Goal: Information Seeking & Learning: Find specific fact

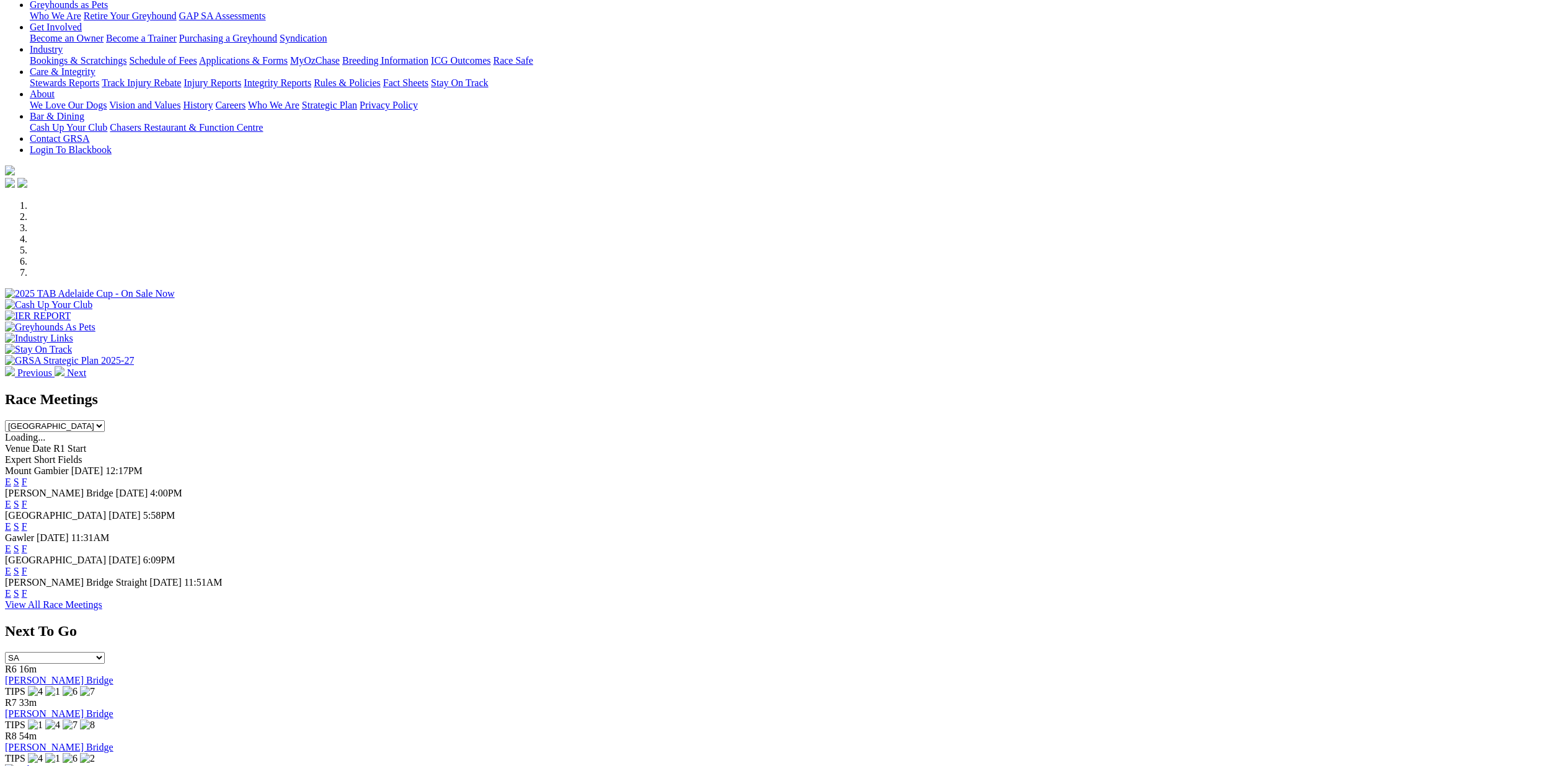
scroll to position [207, 0]
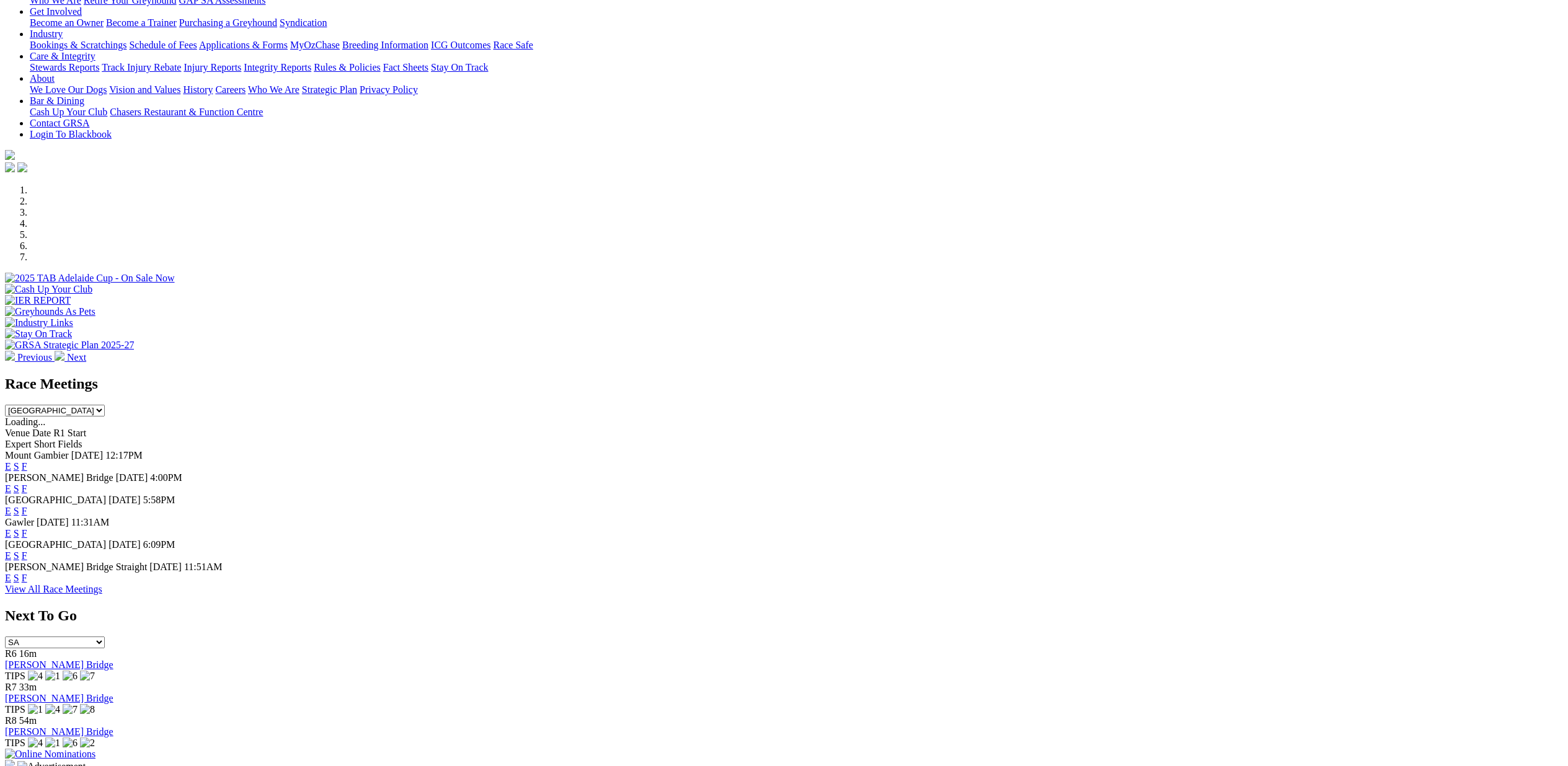
click at [105, 405] on select "[GEOGRAPHIC_DATA] [GEOGRAPHIC_DATA] [GEOGRAPHIC_DATA] [GEOGRAPHIC_DATA] [GEOGRA…" at bounding box center [55, 410] width 99 height 11
select select "QLD"
click at [105, 405] on select "[GEOGRAPHIC_DATA] [GEOGRAPHIC_DATA] [GEOGRAPHIC_DATA] [GEOGRAPHIC_DATA] [GEOGRA…" at bounding box center [55, 410] width 99 height 11
click at [11, 506] on link "E" at bounding box center [8, 511] width 6 height 11
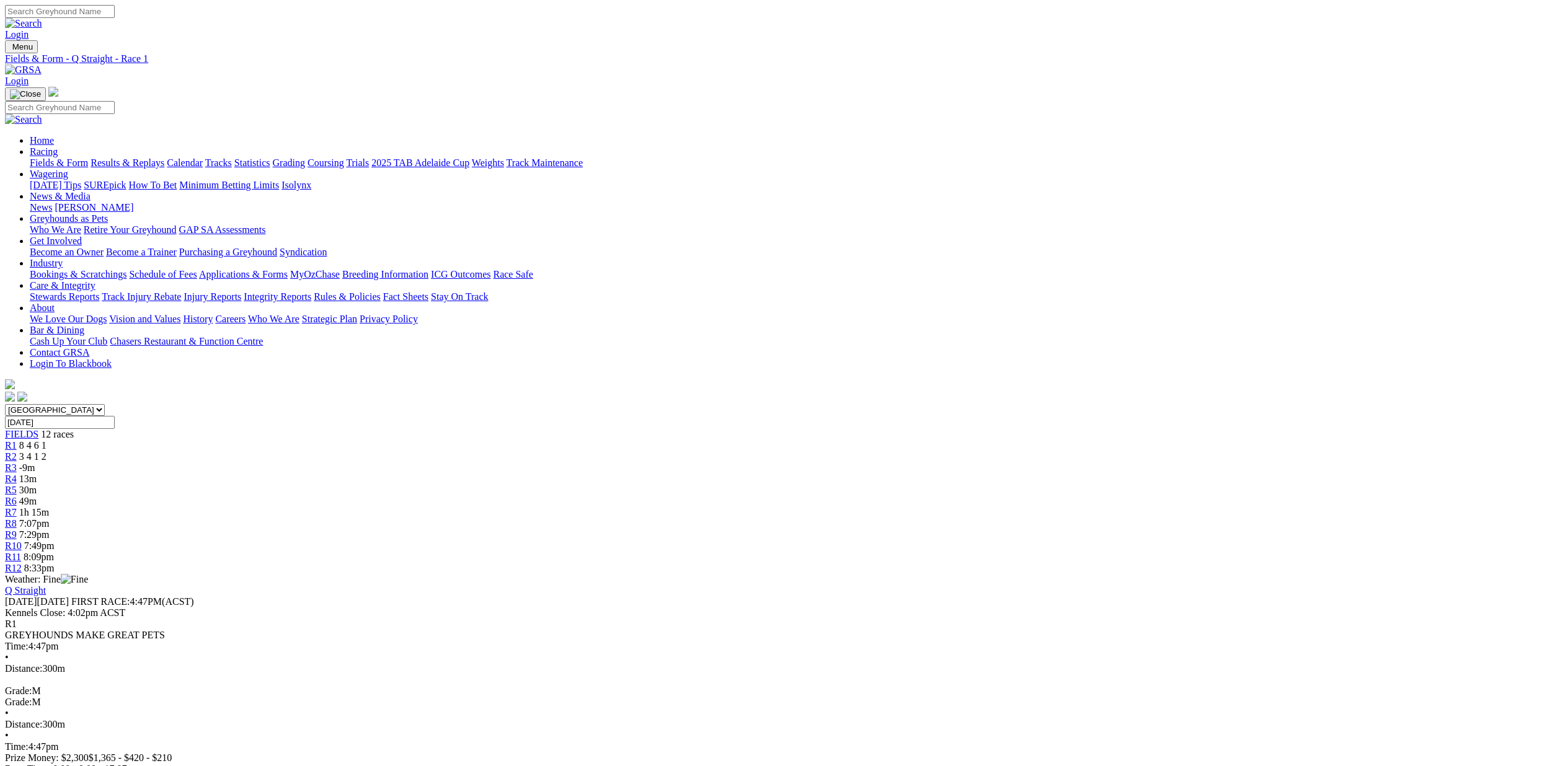
scroll to position [118, 0]
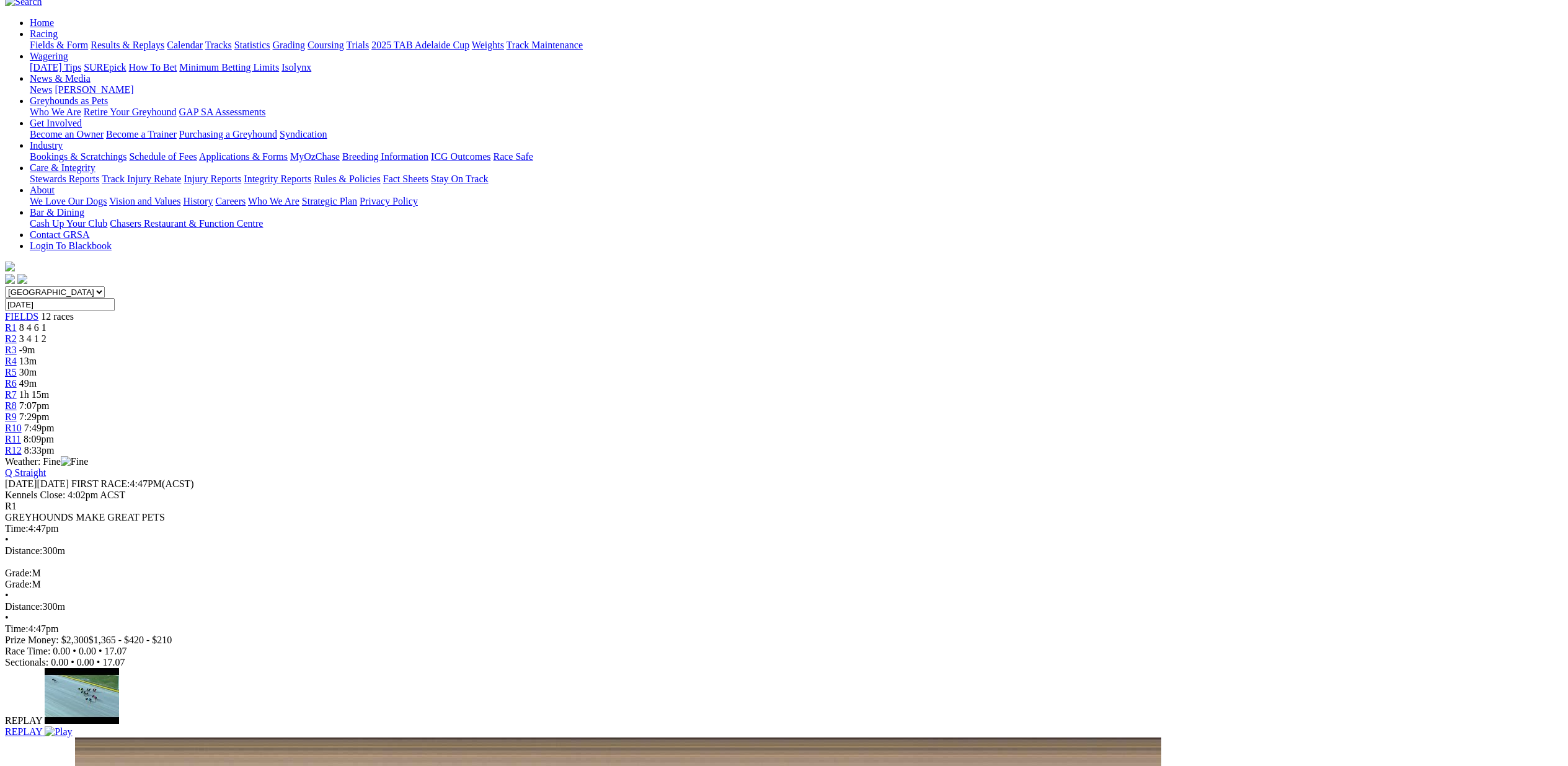
click at [16, 389] on span "R7" at bounding box center [11, 394] width 11 height 11
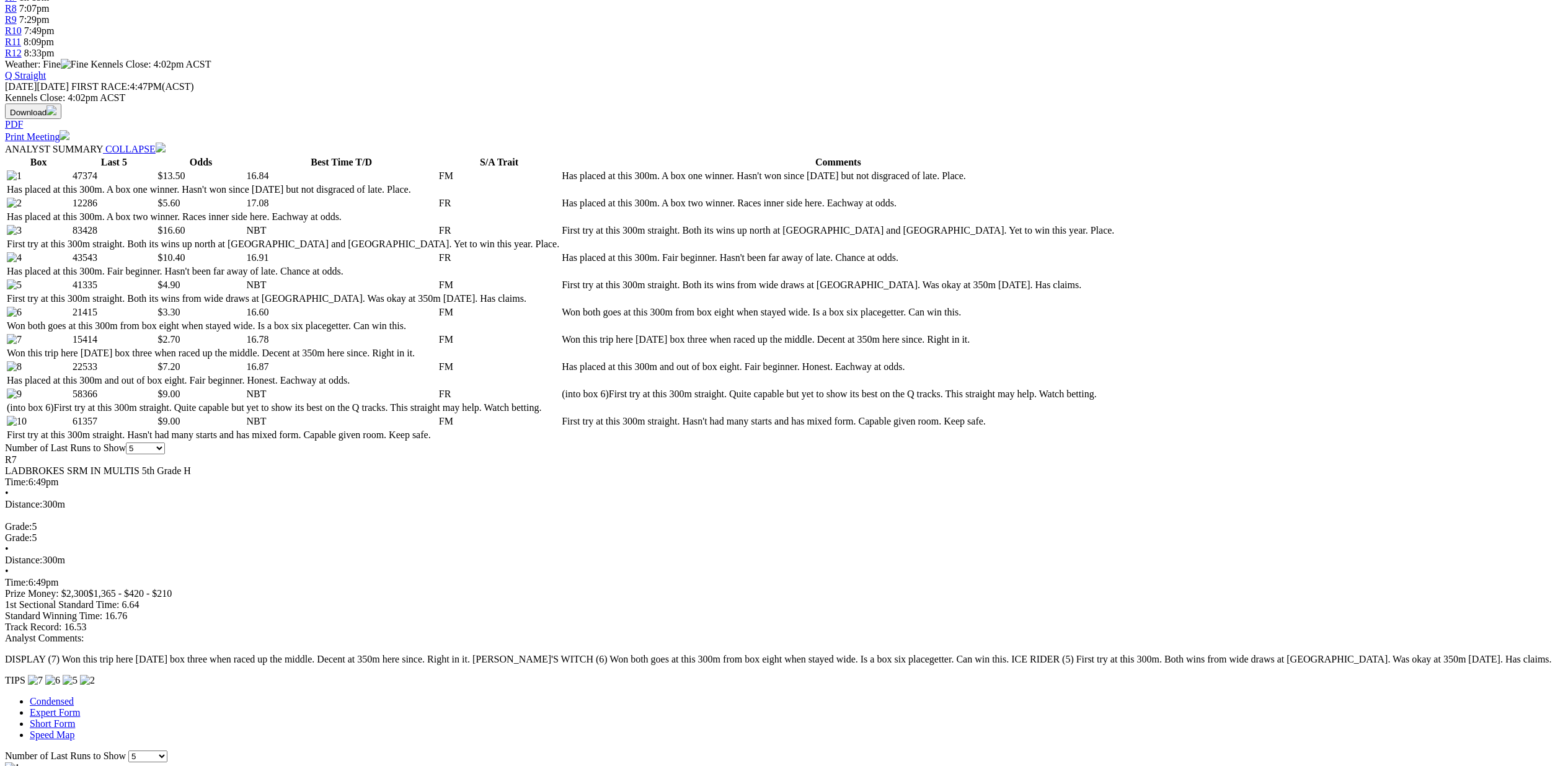
scroll to position [93, 0]
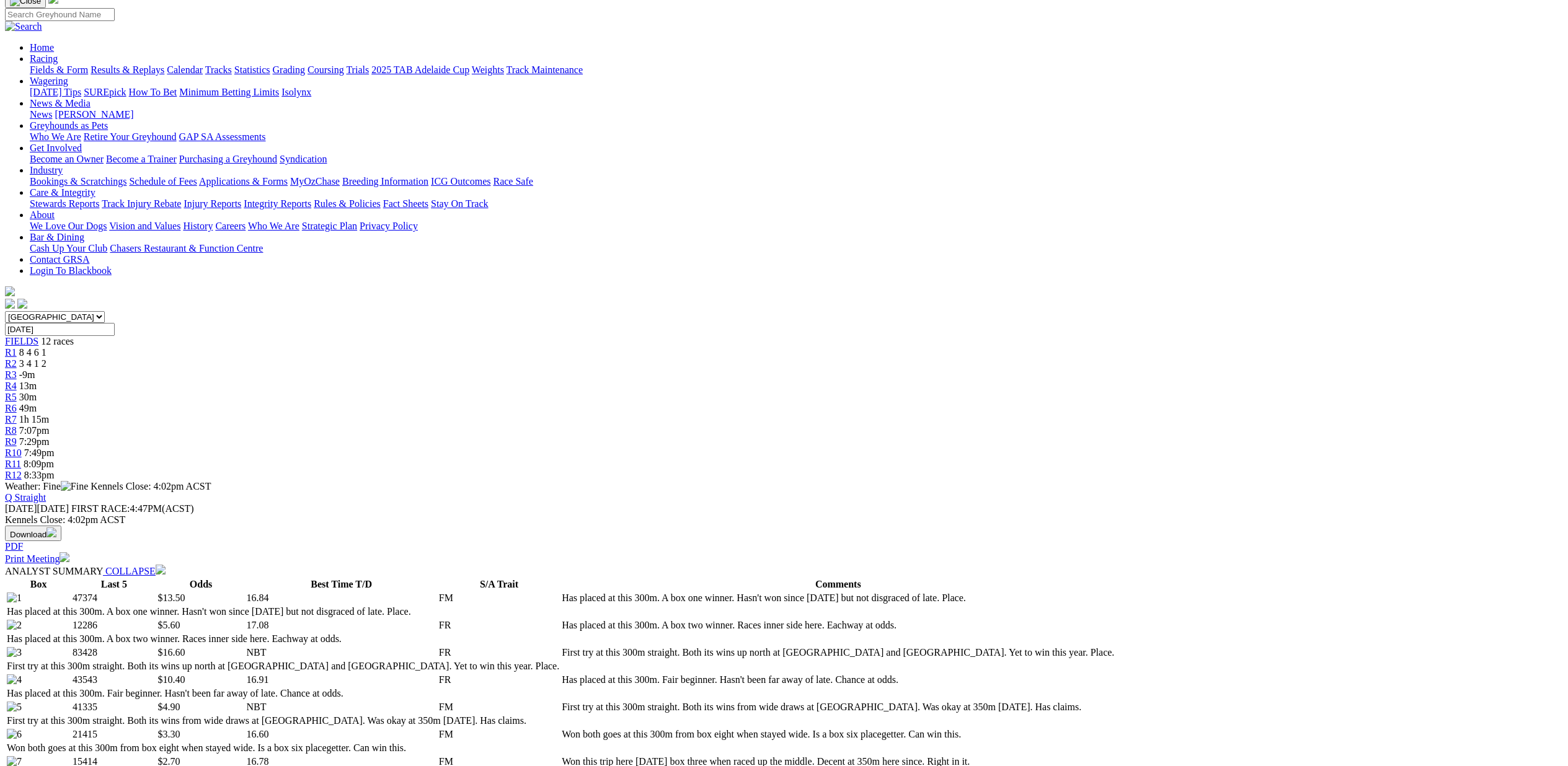
click at [50, 426] on span "7:07pm" at bounding box center [34, 430] width 31 height 11
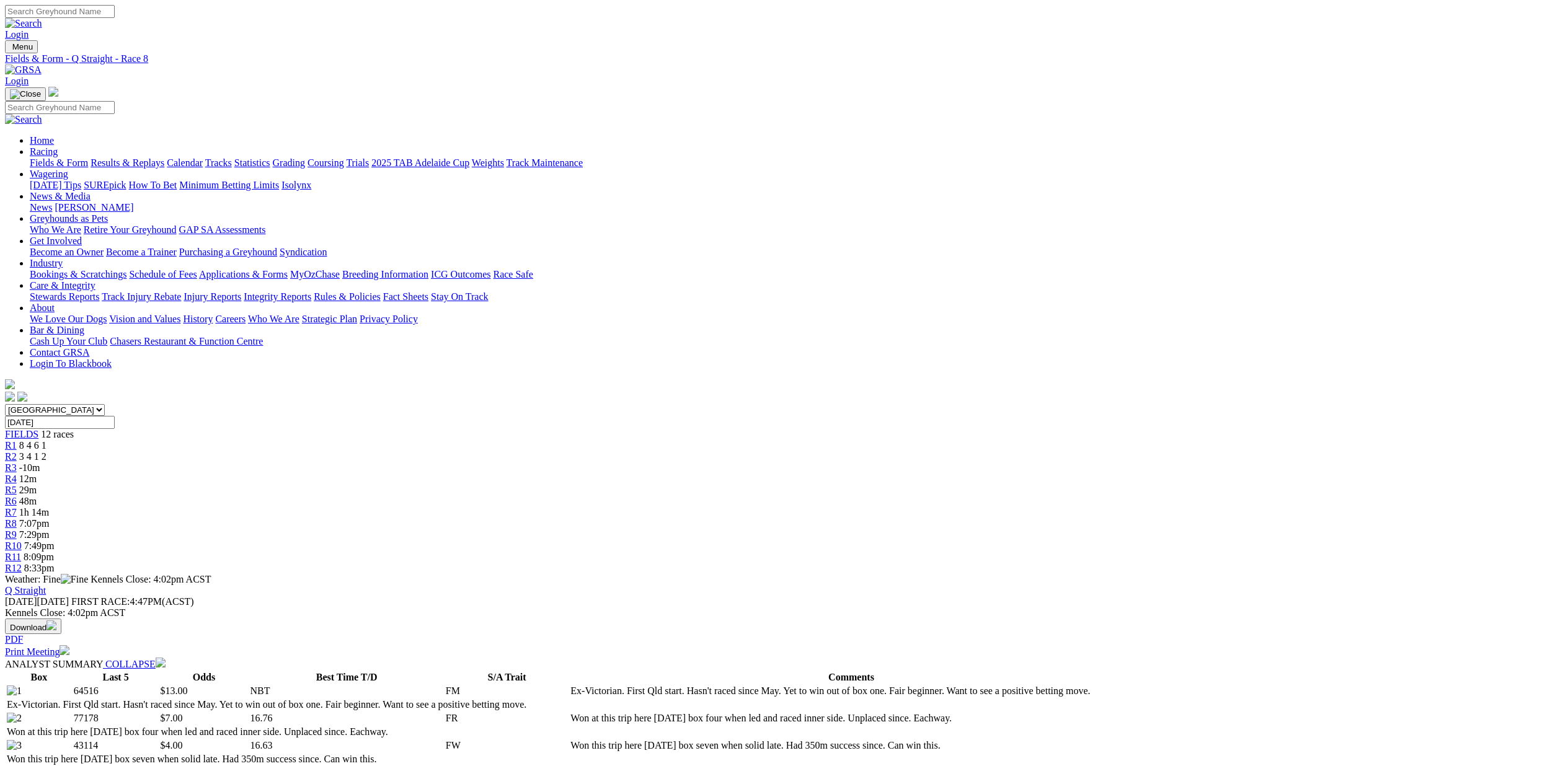
click at [22, 540] on span "R10" at bounding box center [12, 545] width 16 height 11
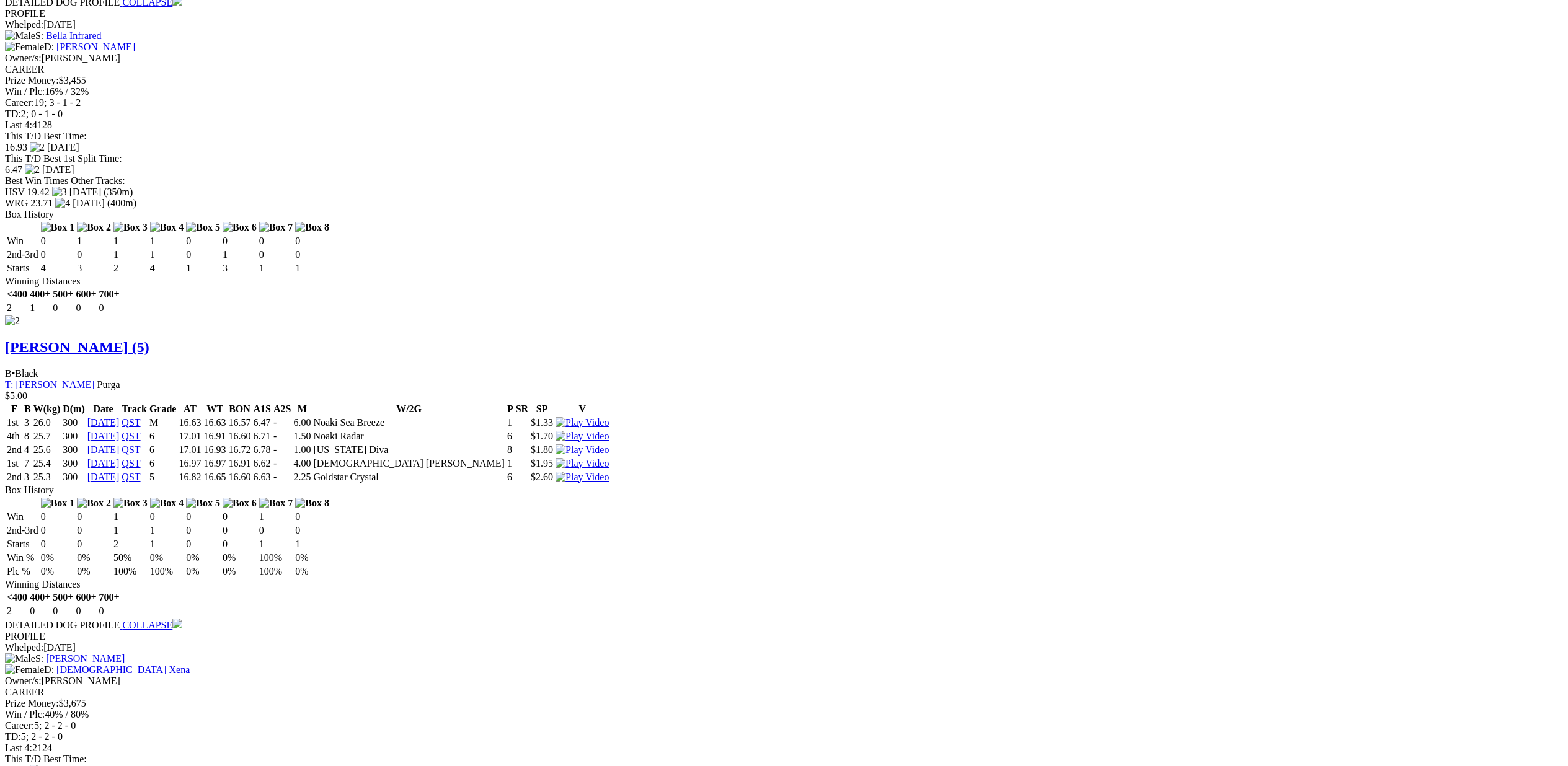
scroll to position [1584, 0]
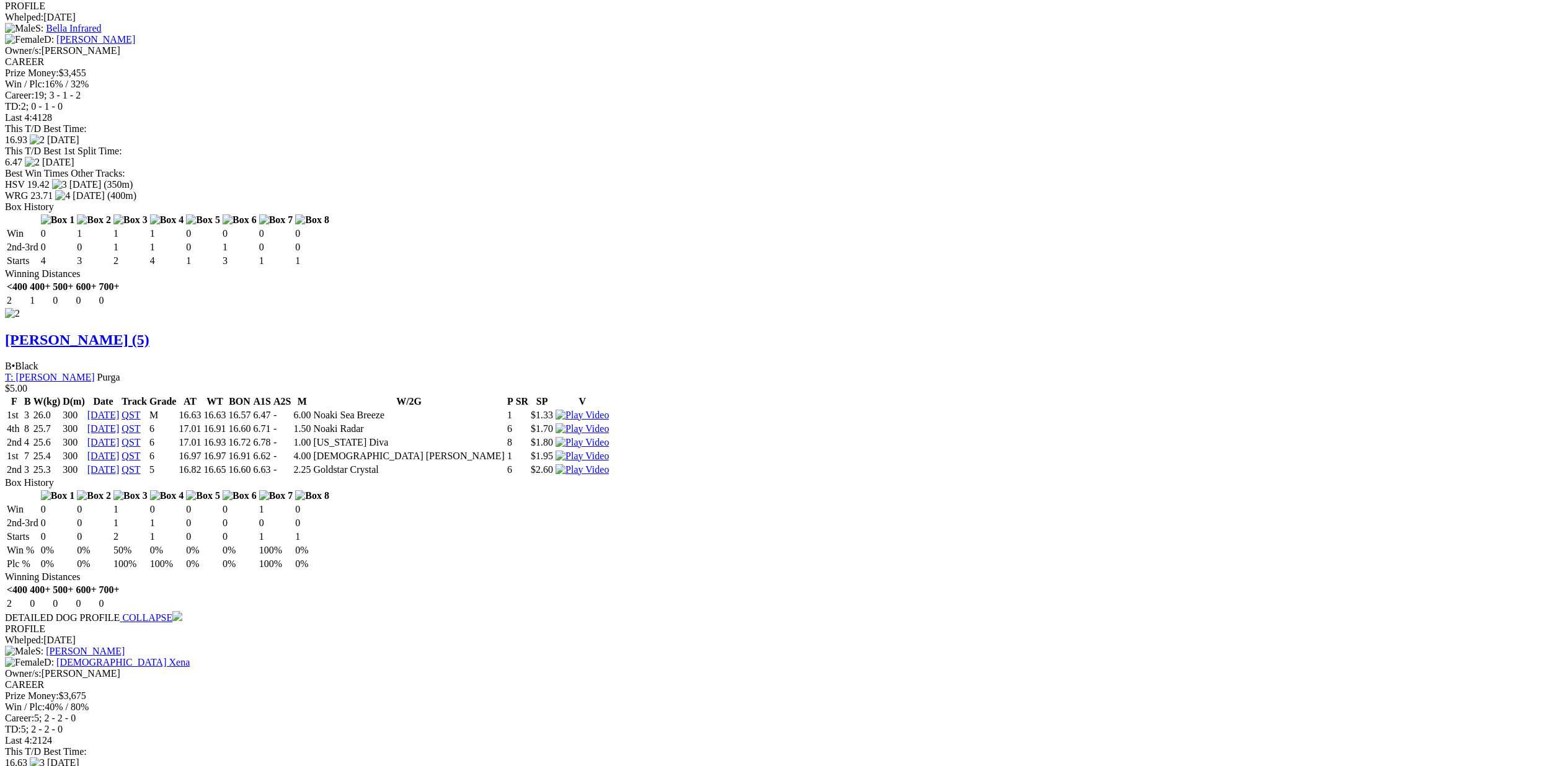
scroll to position [1592, 0]
